Goal: Information Seeking & Learning: Check status

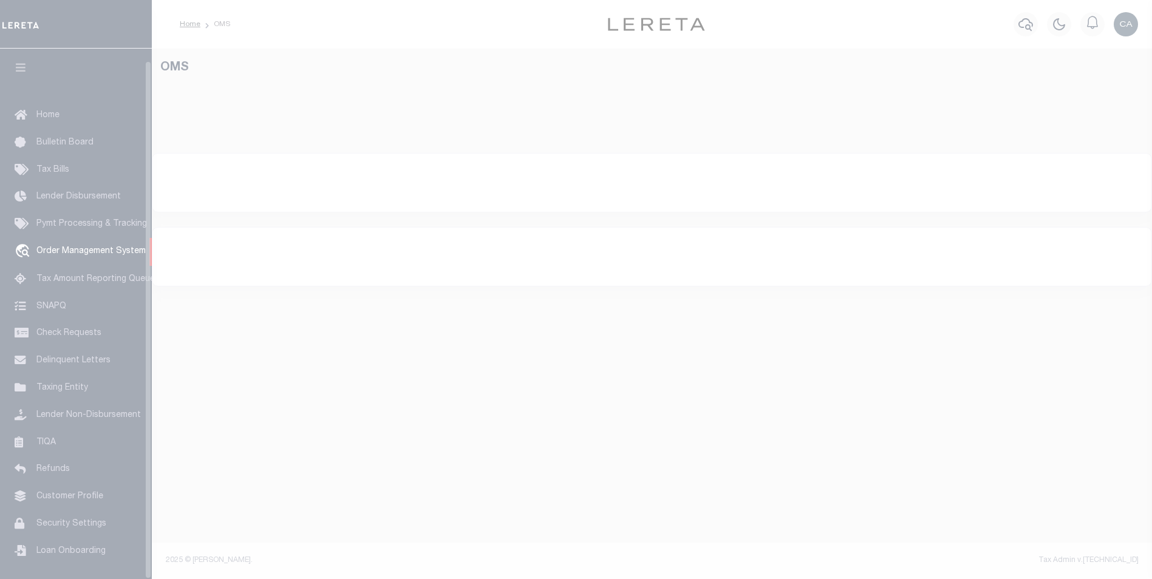
select select "200"
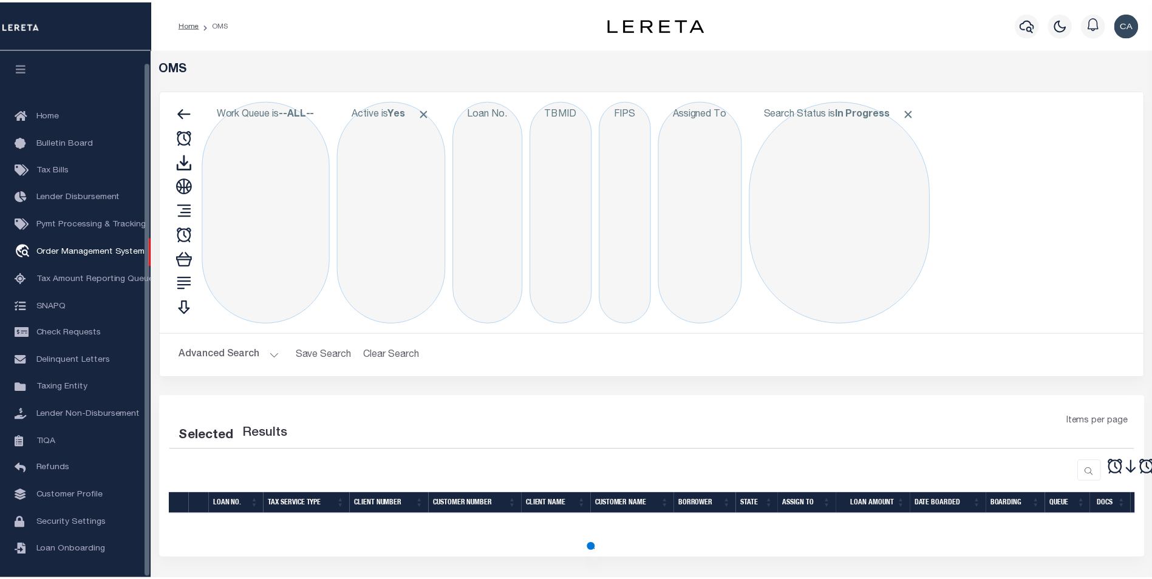
scroll to position [12, 0]
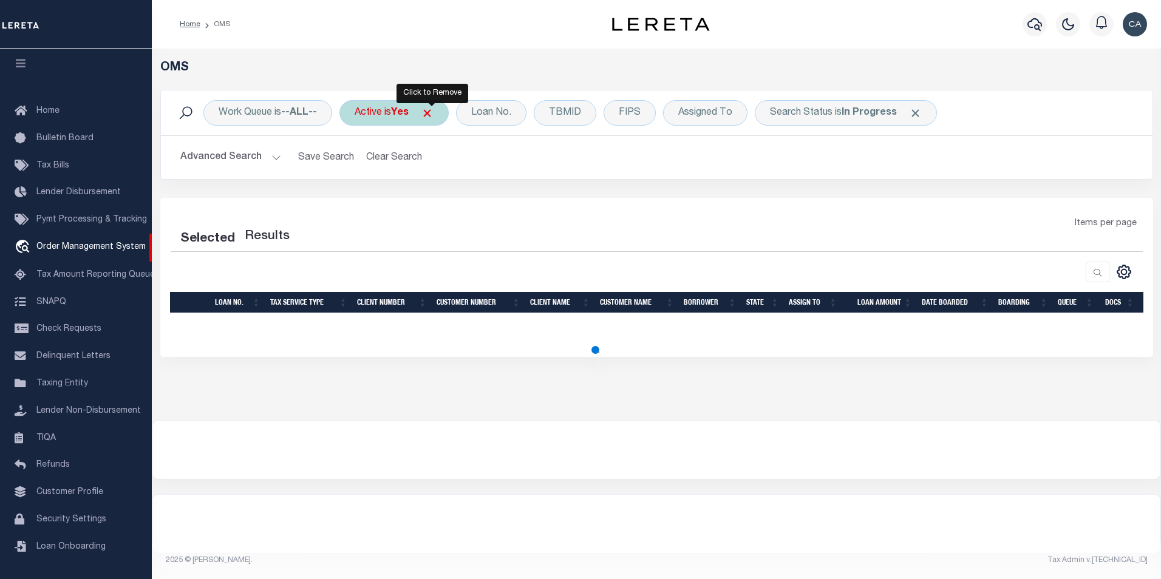
click at [432, 108] on span "Click to Remove" at bounding box center [427, 113] width 13 height 13
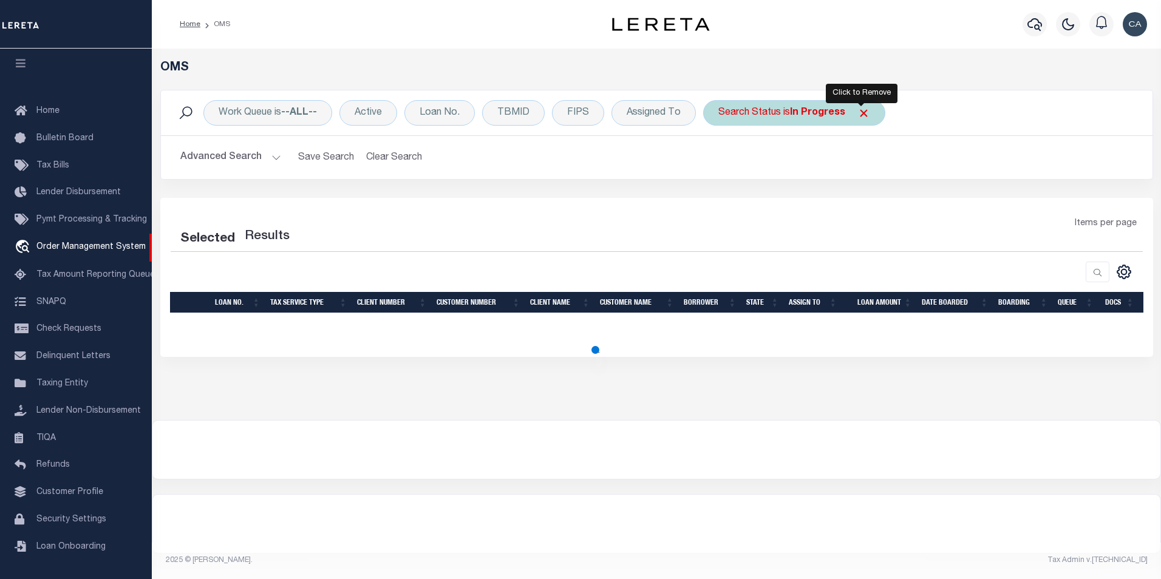
click at [862, 109] on span "Click to Remove" at bounding box center [863, 113] width 13 height 13
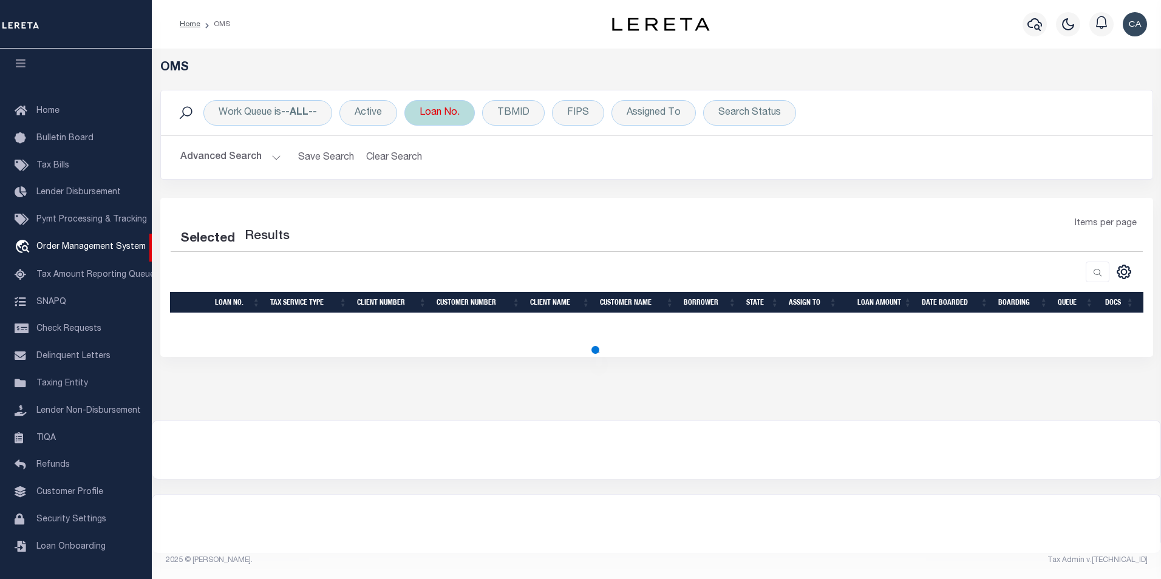
click at [664, 194] on div "Work Queue is --ALL-- Active Loan No. TBMID FIPS Assigned To Search Status Sear…" at bounding box center [656, 144] width 1011 height 108
click at [441, 114] on div "Loan No." at bounding box center [439, 112] width 70 height 25
select select "200"
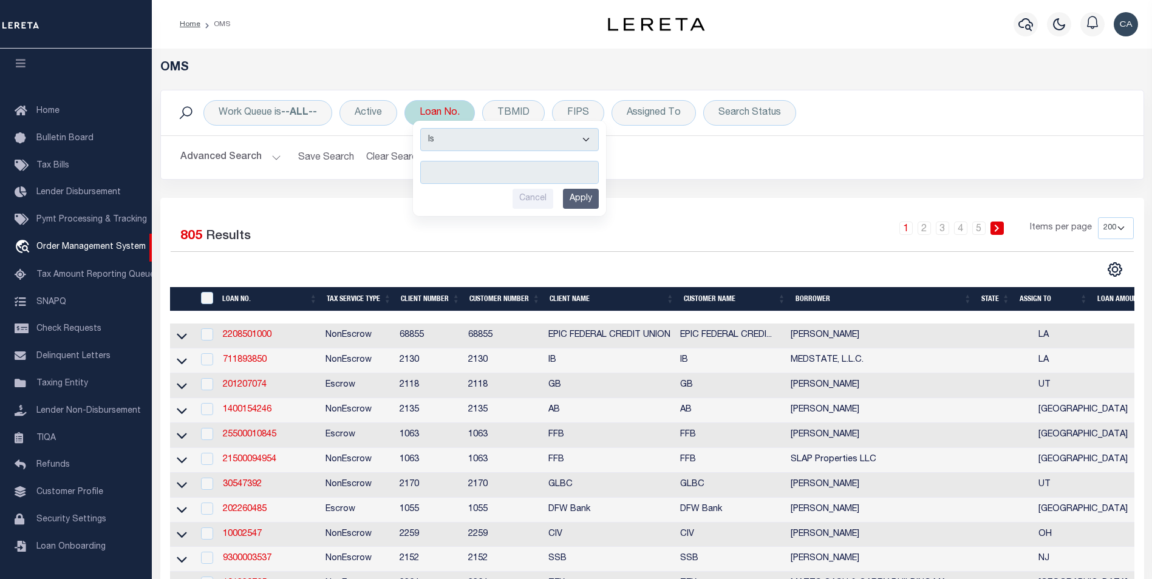
click at [482, 182] on input "text" at bounding box center [509, 172] width 178 height 23
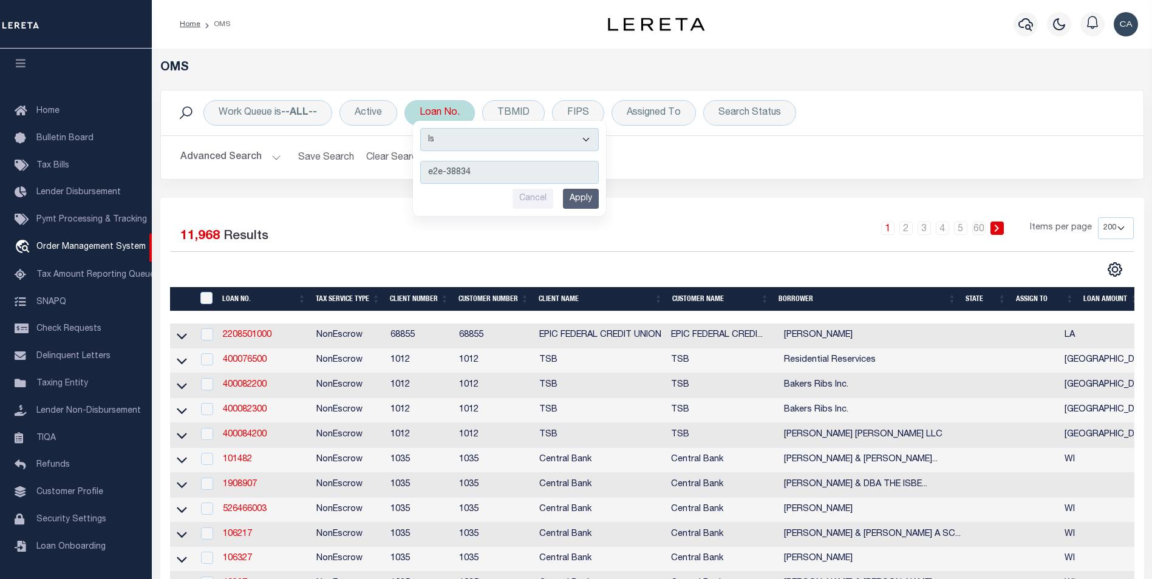
type input "e2e-38834"
drag, startPoint x: 524, startPoint y: 135, endPoint x: 514, endPoint y: 152, distance: 19.6
click at [524, 135] on select "Is Contains" at bounding box center [509, 139] width 178 height 23
select select "c"
click at [421, 128] on select "Is Contains" at bounding box center [509, 139] width 178 height 23
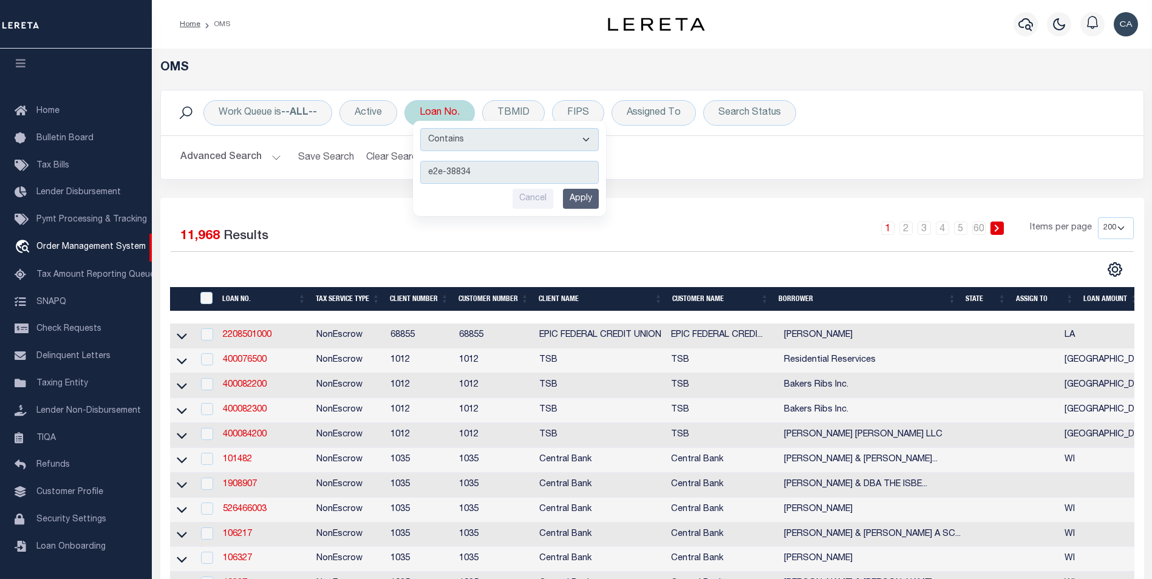
click at [580, 196] on input "Apply" at bounding box center [581, 199] width 36 height 20
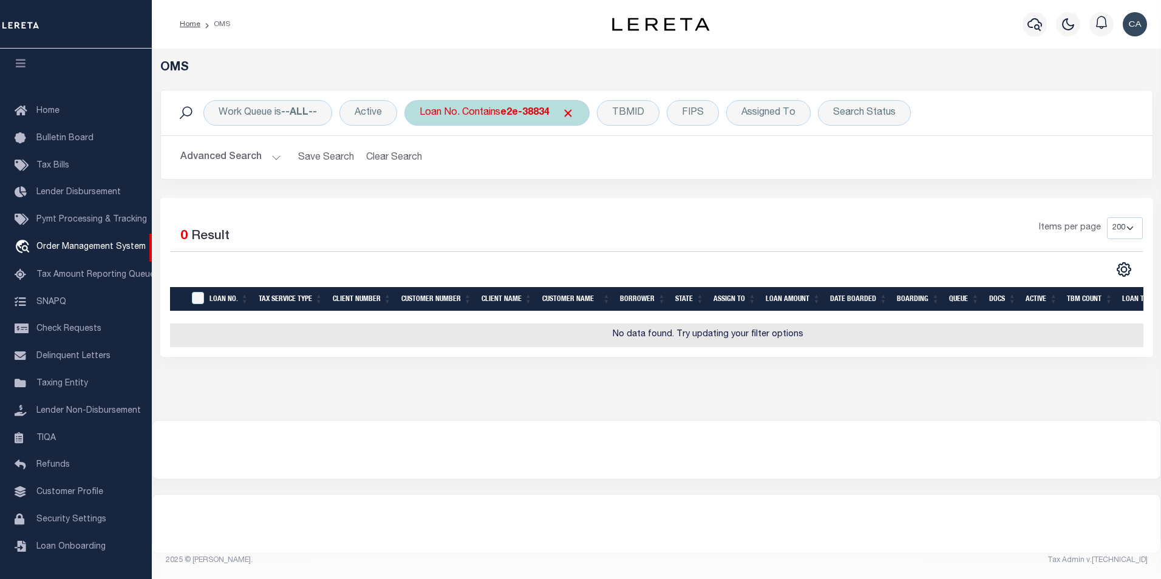
click at [509, 104] on div "Loan No. Contains e2e-38834" at bounding box center [496, 112] width 185 height 25
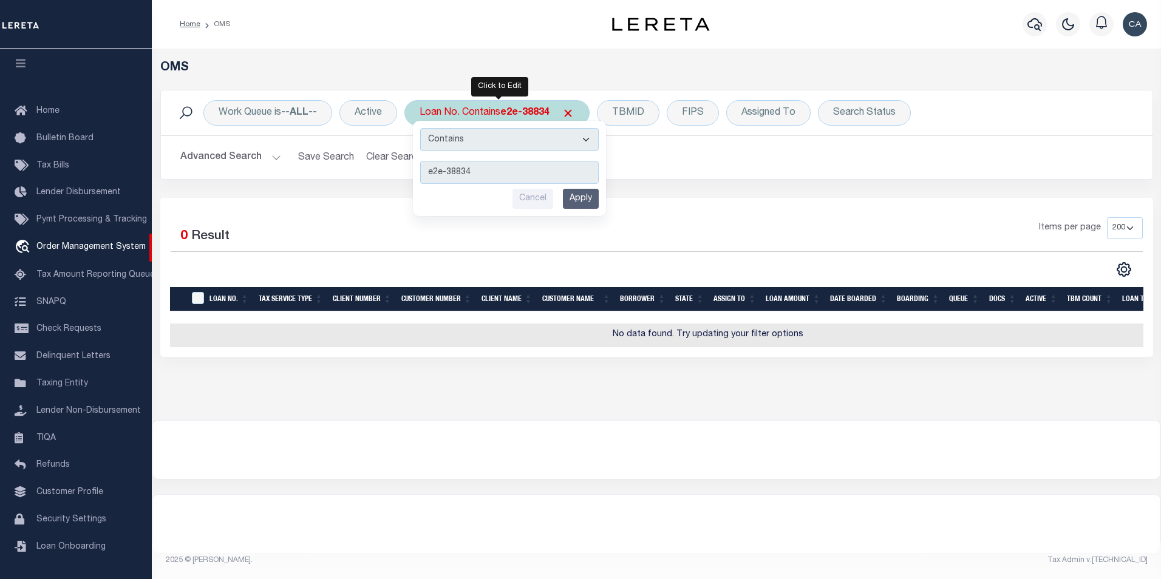
click at [509, 148] on select "Is Contains" at bounding box center [509, 139] width 178 height 23
select select "i"
click at [421, 128] on select "Is Contains" at bounding box center [509, 139] width 178 height 23
click at [591, 208] on input "Apply" at bounding box center [581, 199] width 36 height 20
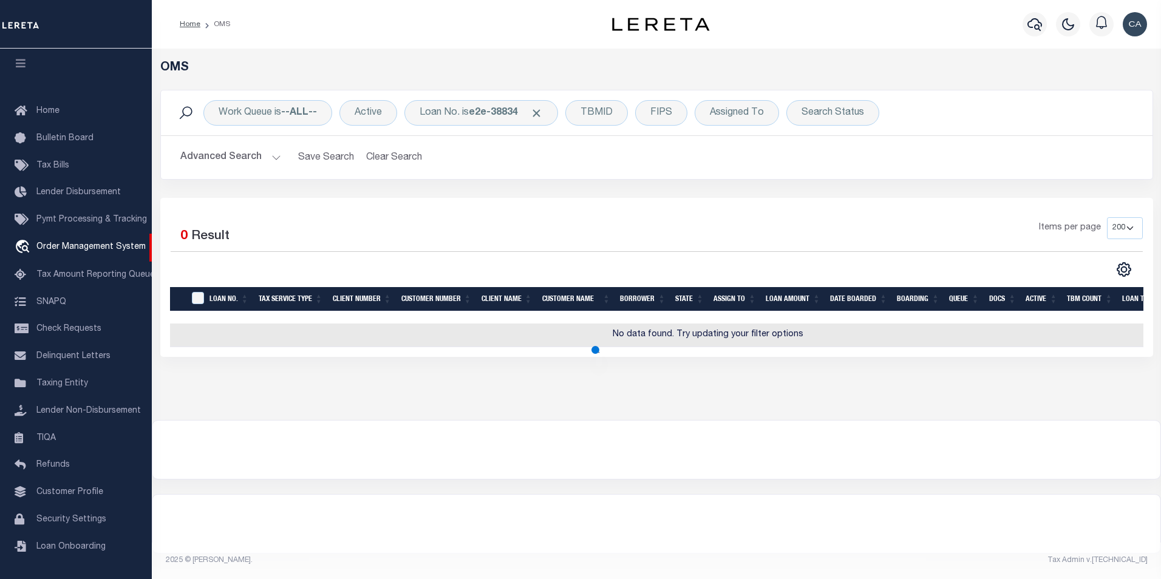
click at [243, 170] on div "Advanced Search Save Search Clear Search tblSearchTopScreen_dynamictable_____De…" at bounding box center [656, 157] width 991 height 43
click at [244, 159] on button "Advanced Search" at bounding box center [230, 158] width 101 height 24
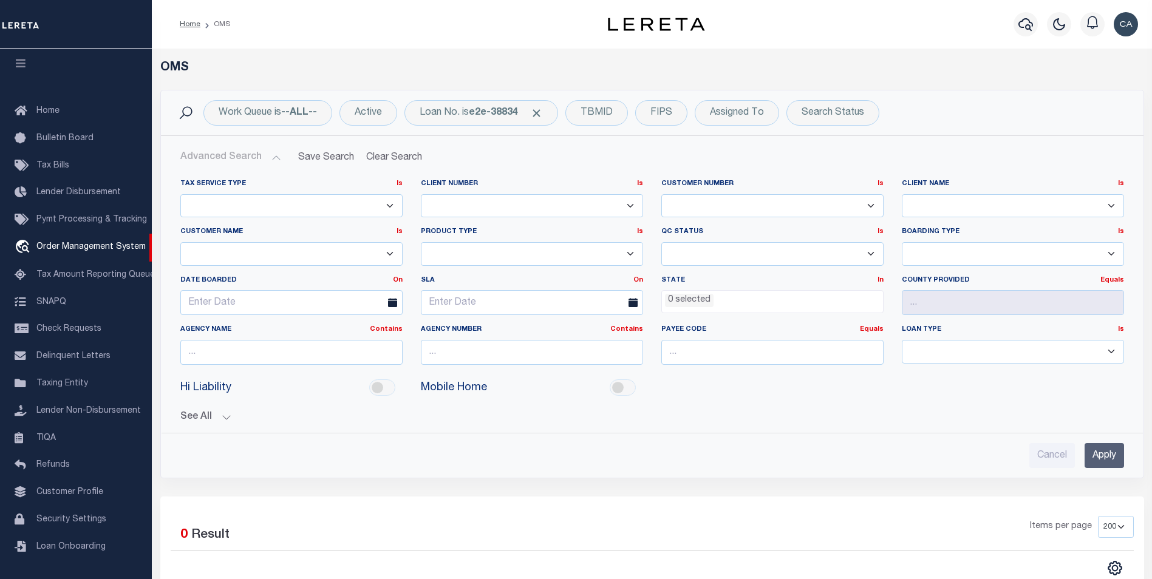
click at [260, 166] on button "Advanced Search" at bounding box center [230, 158] width 101 height 24
click at [459, 120] on div "Loan No. is e2e-38834" at bounding box center [481, 112] width 154 height 25
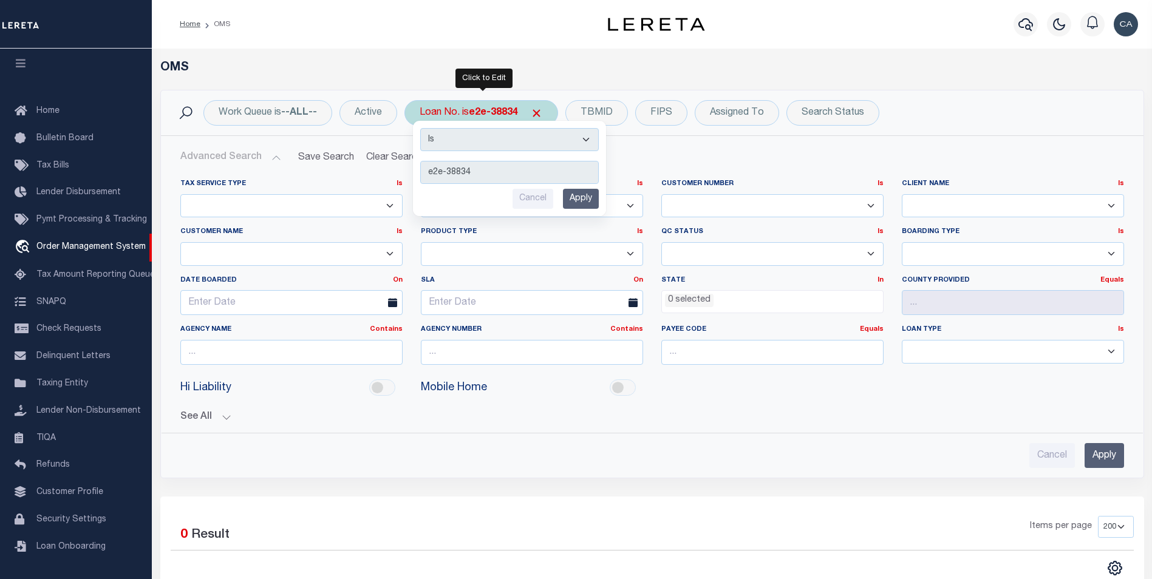
click at [467, 150] on select "Is Contains" at bounding box center [509, 139] width 178 height 23
select select "c"
click at [421, 128] on select "Is Contains" at bounding box center [509, 139] width 178 height 23
click at [603, 196] on div "Is Contains e2e-38834 Cancel Apply" at bounding box center [509, 168] width 193 height 95
click at [593, 198] on input "Apply" at bounding box center [581, 199] width 36 height 20
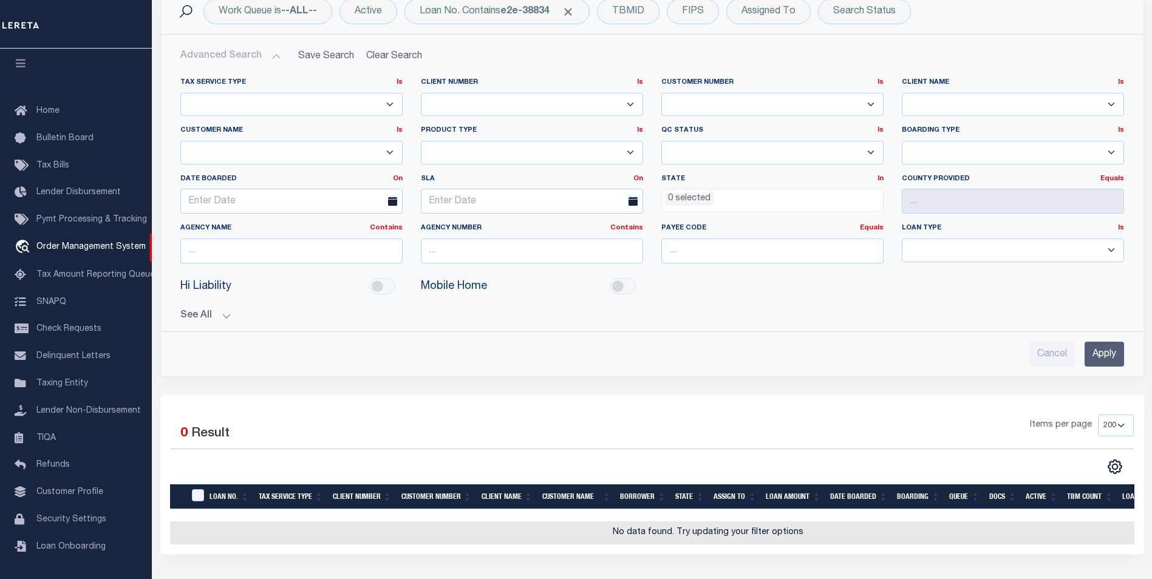
scroll to position [0, 0]
